Goal: Communication & Community: Participate in discussion

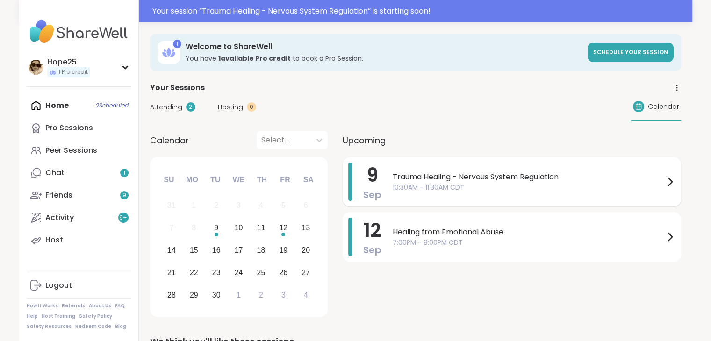
click at [434, 173] on span "Trauma Healing - Nervous System Regulation" at bounding box center [529, 177] width 272 height 11
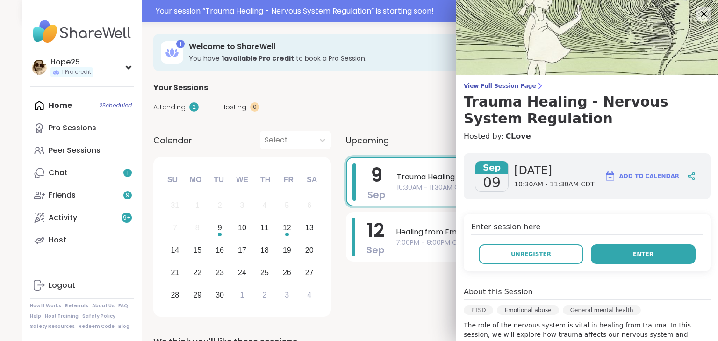
click at [635, 256] on span "Enter" at bounding box center [643, 254] width 21 height 8
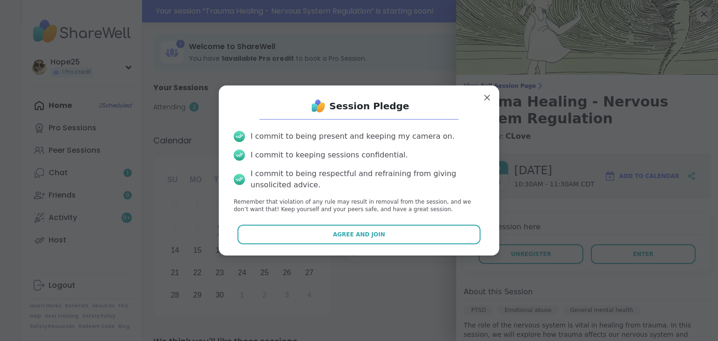
click at [380, 233] on button "Agree and Join" at bounding box center [360, 235] width 244 height 20
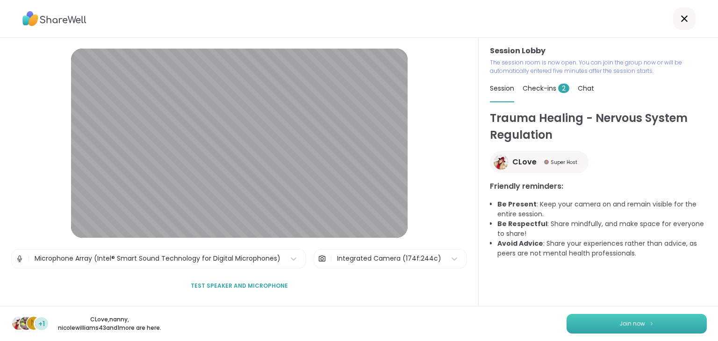
click at [625, 329] on button "Join now" at bounding box center [637, 324] width 140 height 20
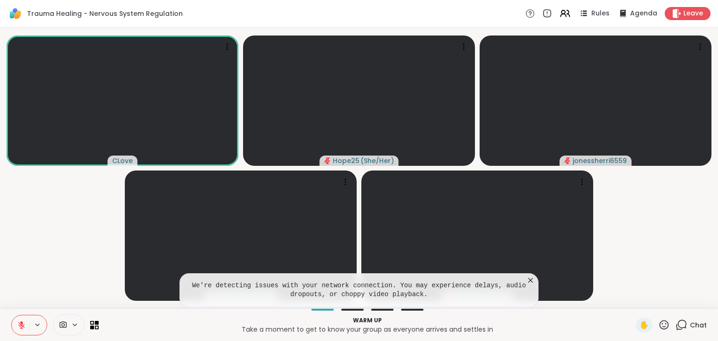
click at [530, 280] on icon at bounding box center [530, 280] width 5 height 5
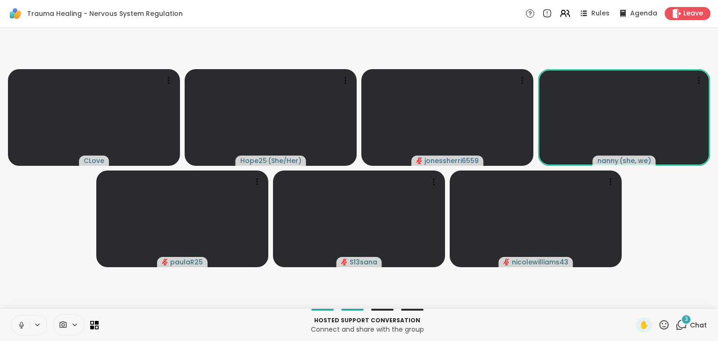
click at [22, 327] on icon at bounding box center [21, 325] width 8 height 8
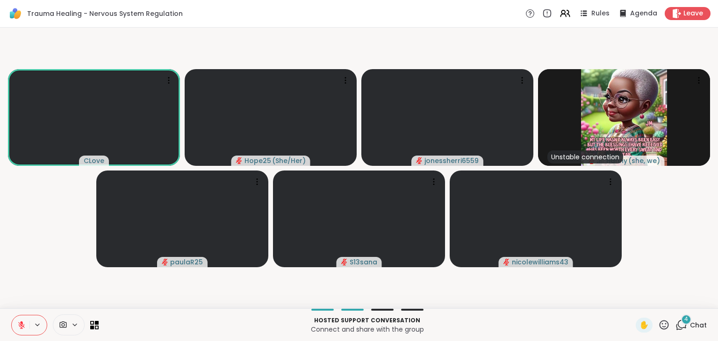
click at [676, 322] on icon at bounding box center [682, 325] width 12 height 12
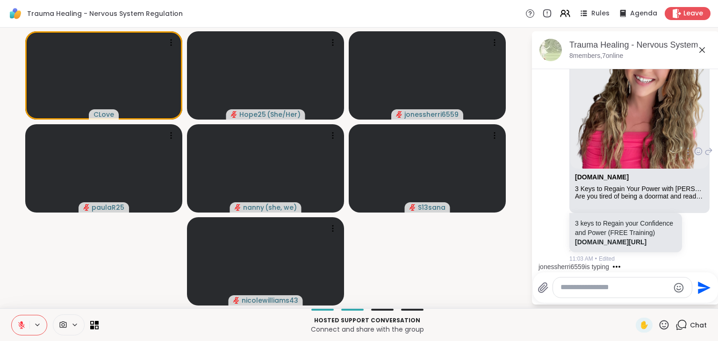
scroll to position [2483, 0]
click at [584, 238] on link "[DOMAIN_NAME][URL]" at bounding box center [611, 241] width 72 height 7
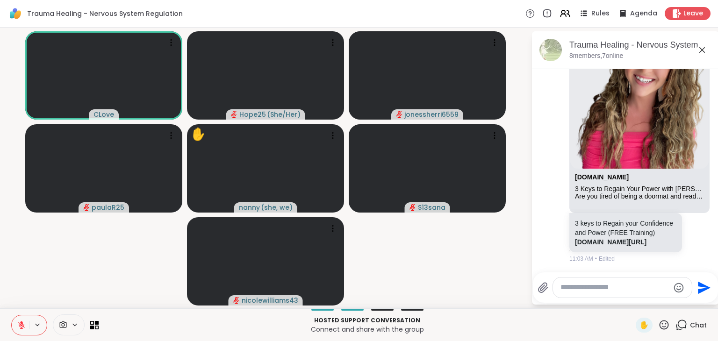
click at [658, 328] on icon at bounding box center [664, 325] width 12 height 12
click at [632, 302] on span "❤️" at bounding box center [636, 300] width 9 height 11
click at [700, 51] on icon at bounding box center [702, 49] width 11 height 11
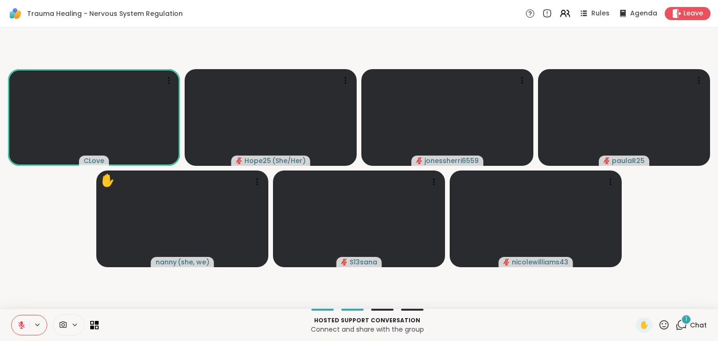
click at [21, 325] on icon at bounding box center [21, 325] width 7 height 7
click at [19, 325] on icon at bounding box center [21, 325] width 8 height 8
click at [679, 329] on icon at bounding box center [682, 325] width 12 height 12
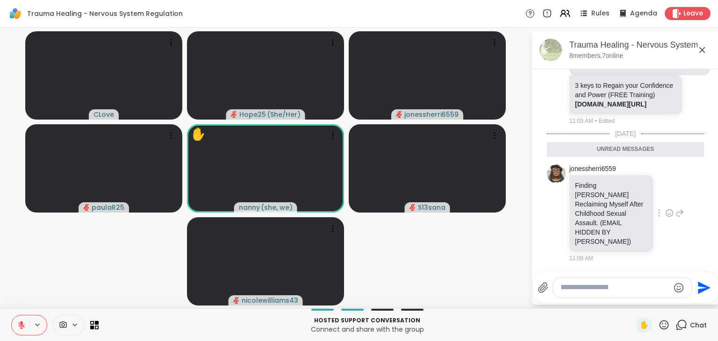
scroll to position [2518, 0]
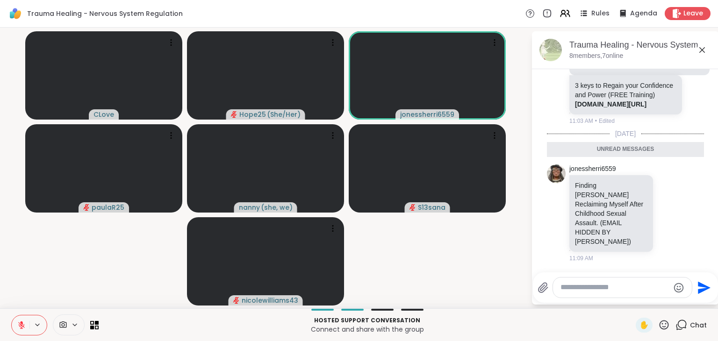
click at [704, 50] on icon at bounding box center [702, 49] width 11 height 11
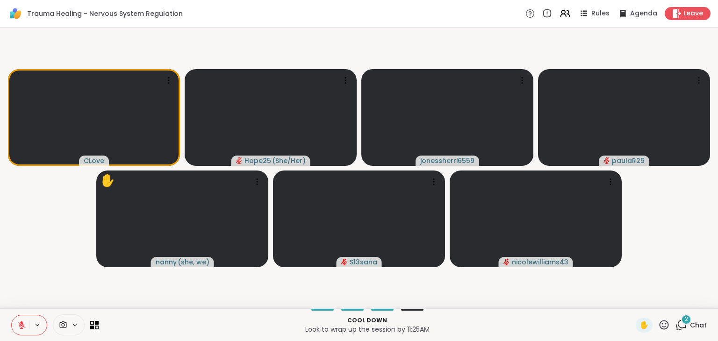
click at [685, 321] on span "2" at bounding box center [686, 320] width 3 height 8
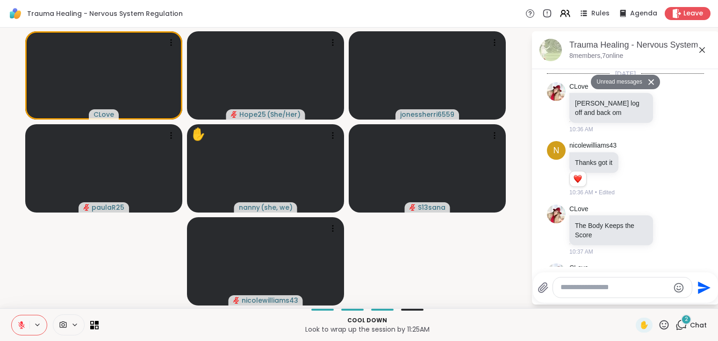
scroll to position [3109, 0]
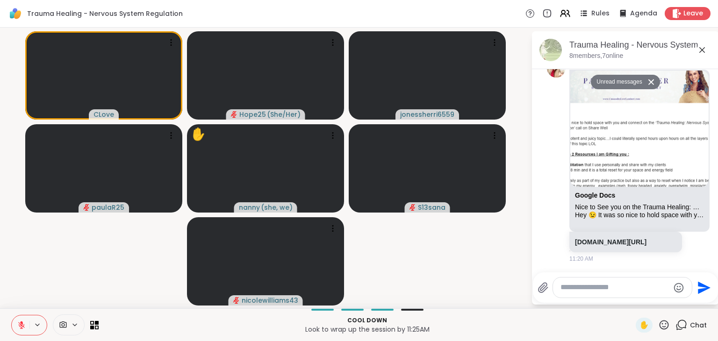
click at [574, 282] on div at bounding box center [622, 288] width 139 height 20
click at [577, 289] on textarea "Type your message" at bounding box center [615, 288] width 109 height 10
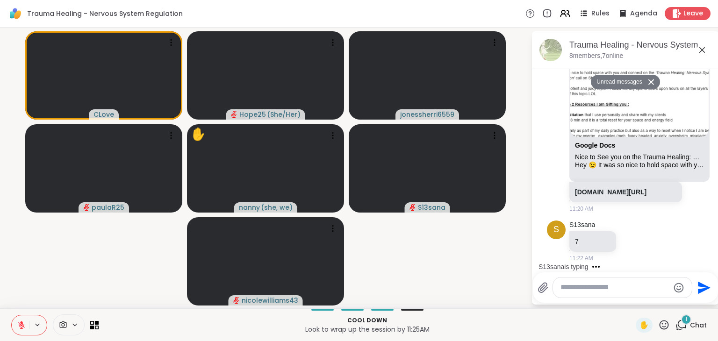
scroll to position [3137, 0]
type textarea "*"
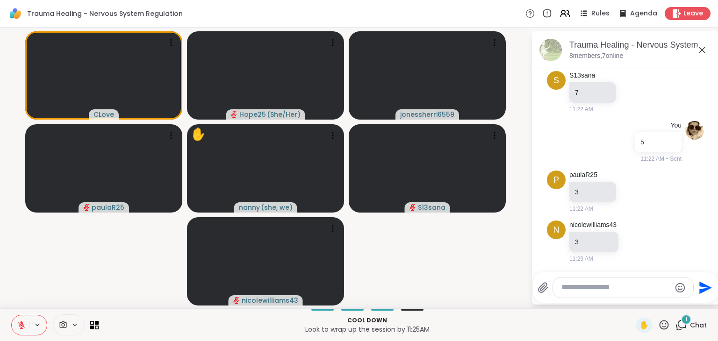
scroll to position [3285, 0]
type textarea "**********"
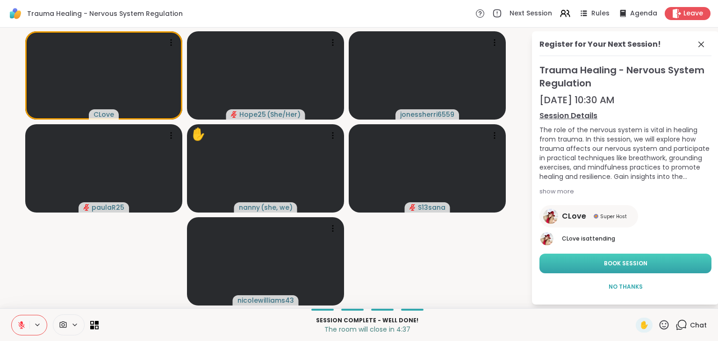
click at [645, 268] on button "Book Session" at bounding box center [626, 264] width 172 height 20
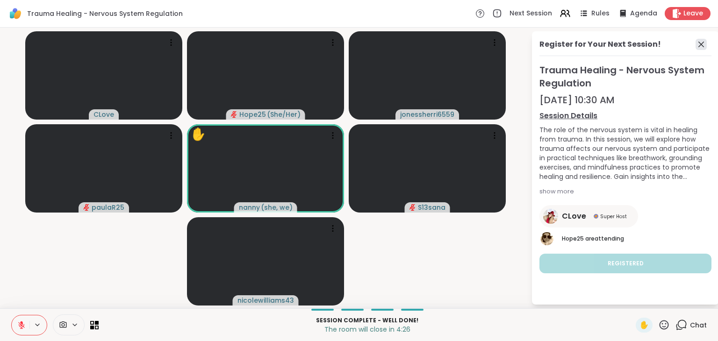
click at [701, 43] on icon at bounding box center [702, 45] width 6 height 6
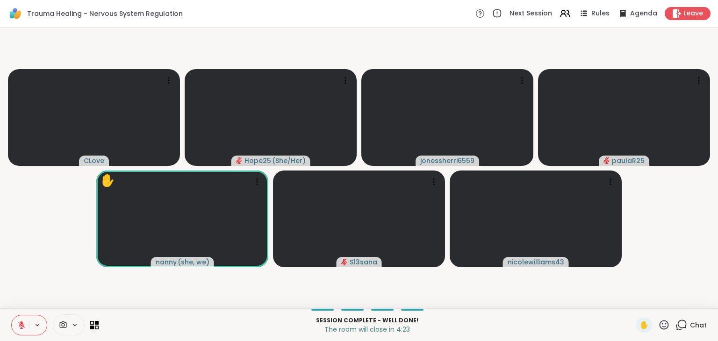
click at [676, 324] on icon at bounding box center [682, 325] width 12 height 12
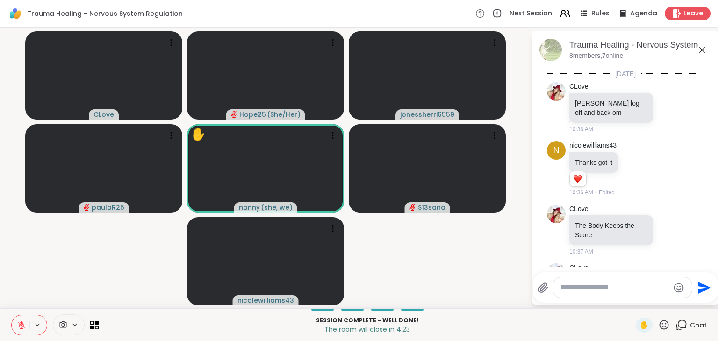
scroll to position [3325, 0]
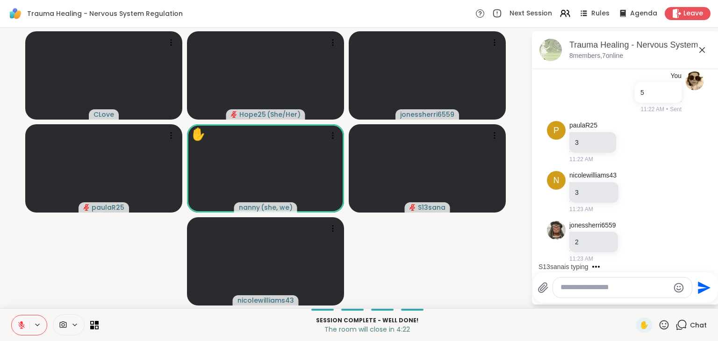
click at [599, 290] on textarea "Type your message" at bounding box center [615, 288] width 109 height 10
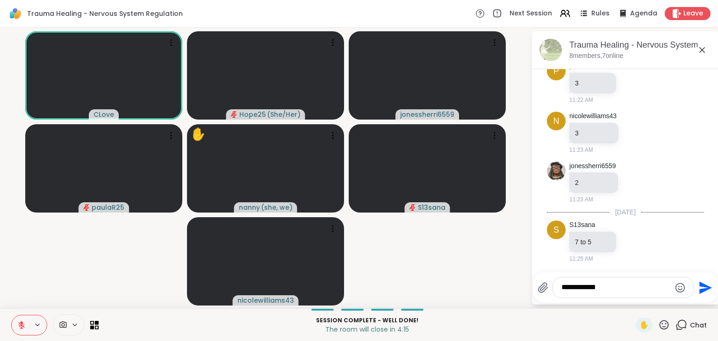
type textarea "**********"
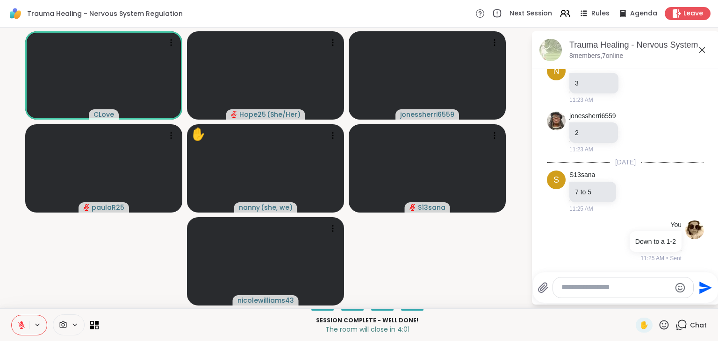
scroll to position [3484, 0]
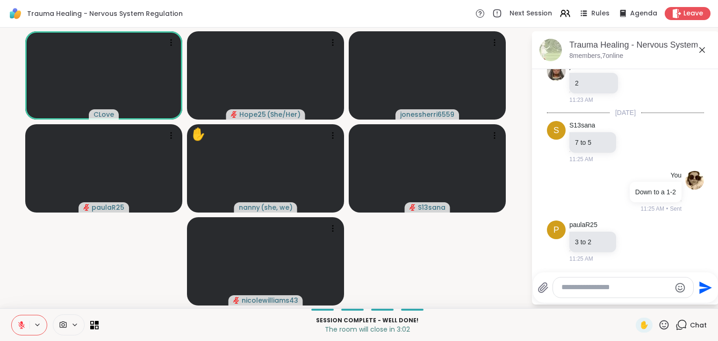
click at [586, 289] on textarea "Type your message" at bounding box center [616, 288] width 109 height 10
type textarea "**********"
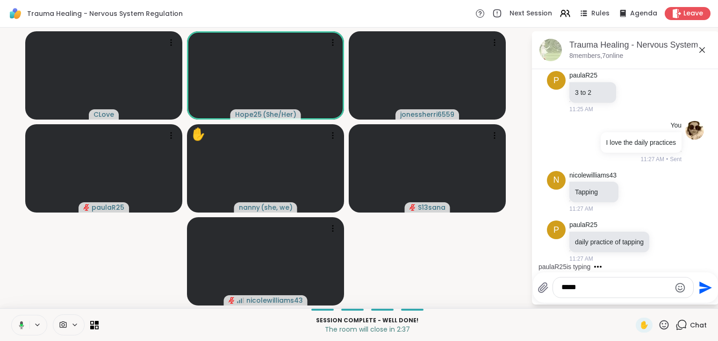
scroll to position [3652, 0]
type textarea "*"
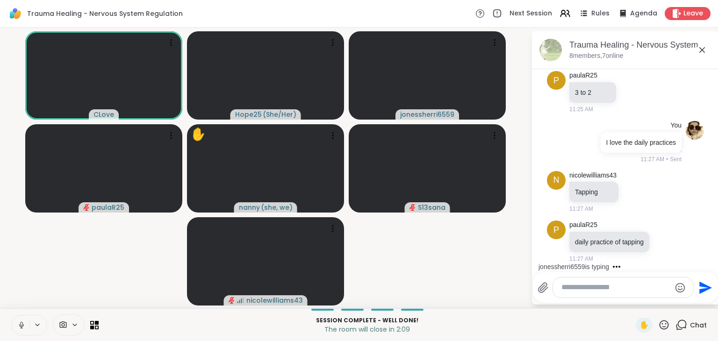
click at [19, 328] on icon at bounding box center [21, 325] width 8 height 8
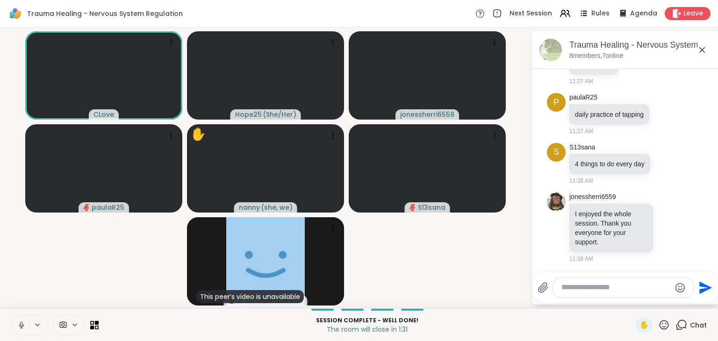
scroll to position [3788, 0]
click at [19, 324] on icon at bounding box center [21, 325] width 8 height 8
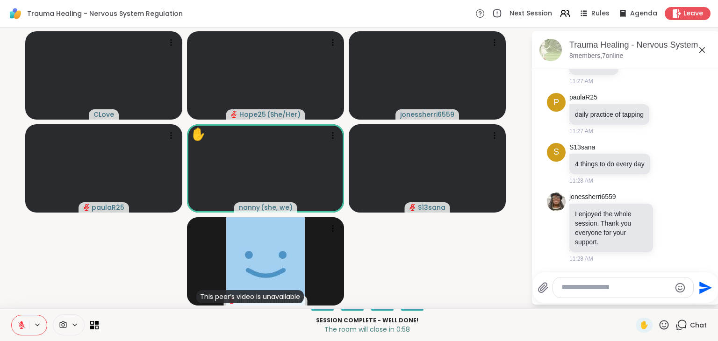
click at [660, 327] on icon at bounding box center [664, 325] width 12 height 12
click at [632, 298] on div "❤️" at bounding box center [636, 300] width 17 height 15
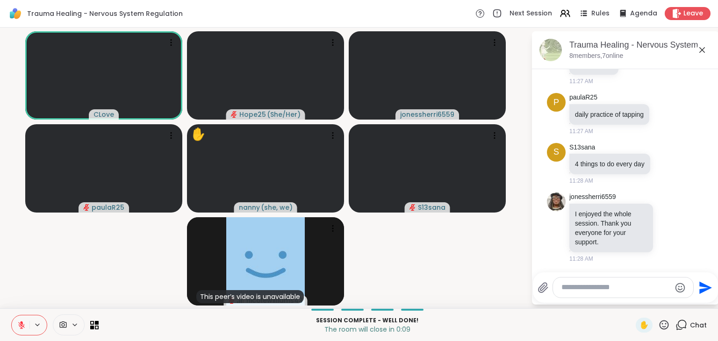
click at [659, 329] on icon at bounding box center [664, 325] width 12 height 12
click at [632, 303] on span "❤️" at bounding box center [636, 300] width 9 height 11
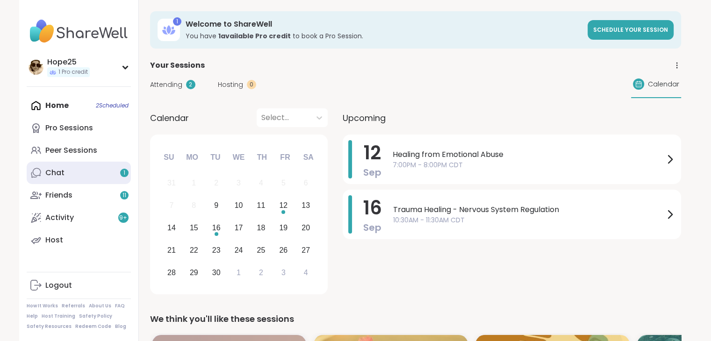
click at [67, 173] on link "Chat 1" at bounding box center [79, 173] width 104 height 22
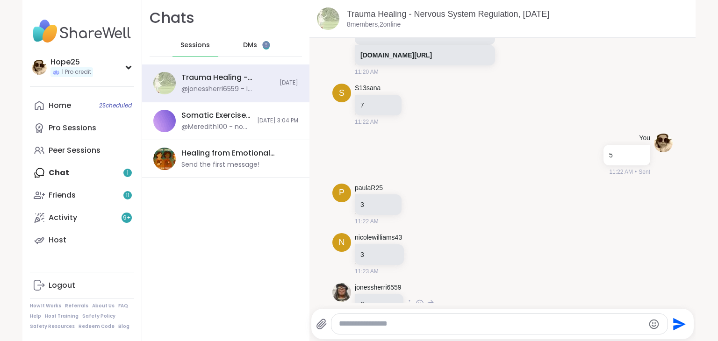
scroll to position [2477, 0]
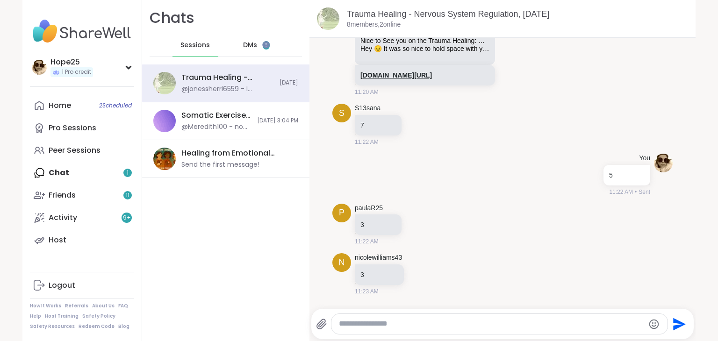
click at [404, 79] on link "[DOMAIN_NAME][URL]" at bounding box center [397, 75] width 72 height 7
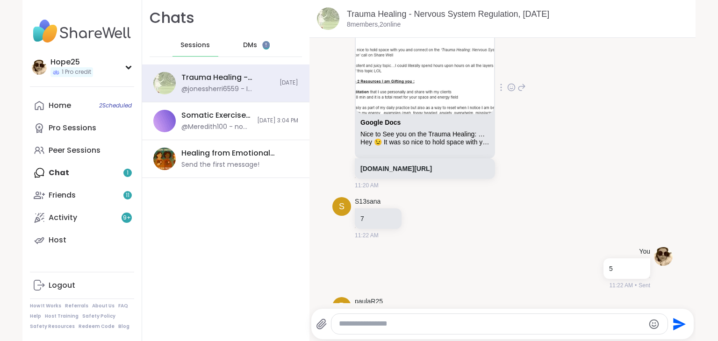
scroll to position [2290, 0]
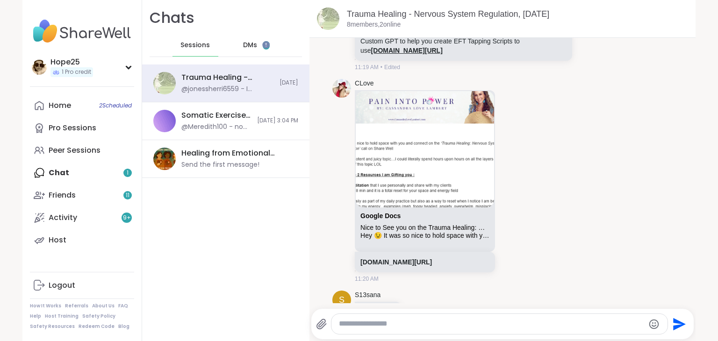
click at [375, 54] on link "[DOMAIN_NAME][URL]" at bounding box center [407, 50] width 72 height 7
click at [391, 54] on link "[DOMAIN_NAME][URL]" at bounding box center [407, 50] width 72 height 7
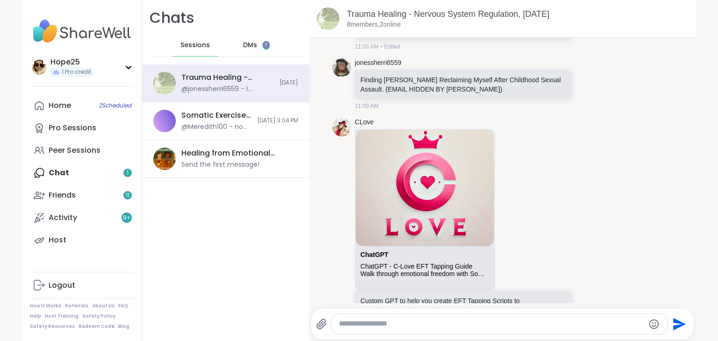
scroll to position [1963, 0]
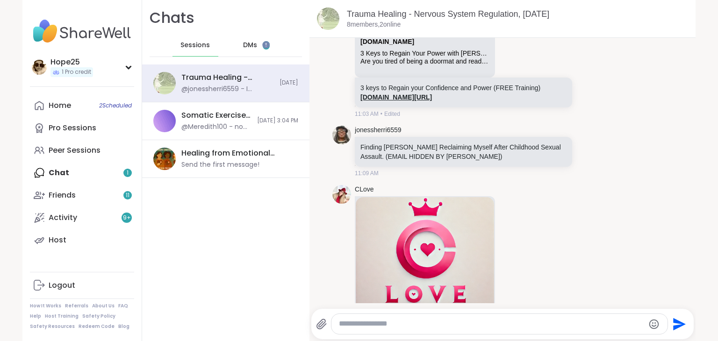
click at [374, 101] on link "[DOMAIN_NAME][URL]" at bounding box center [397, 97] width 72 height 7
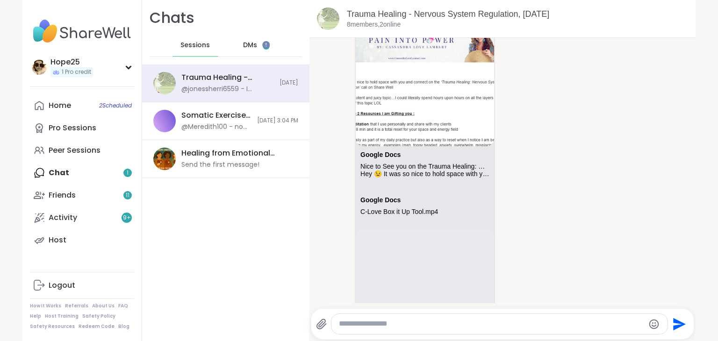
scroll to position [654, 0]
